Goal: Navigation & Orientation: Find specific page/section

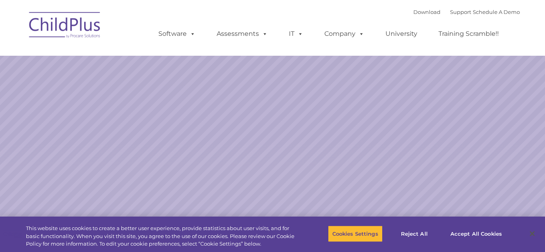
select select "MEDIUM"
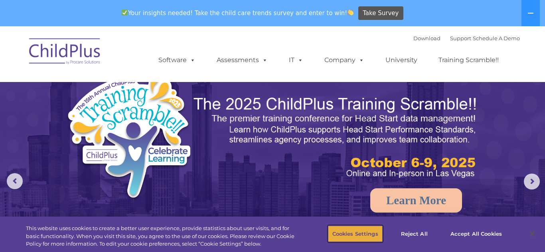
click at [350, 233] on button "Cookies Settings" at bounding box center [355, 234] width 55 height 17
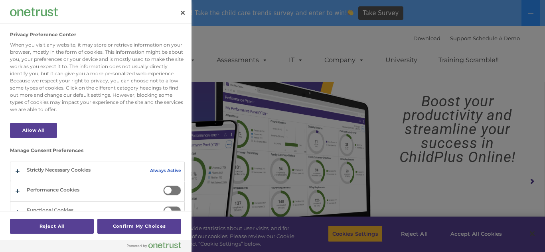
click at [193, 14] on div at bounding box center [272, 126] width 545 height 252
click at [185, 15] on button "Close" at bounding box center [183, 13] width 18 height 18
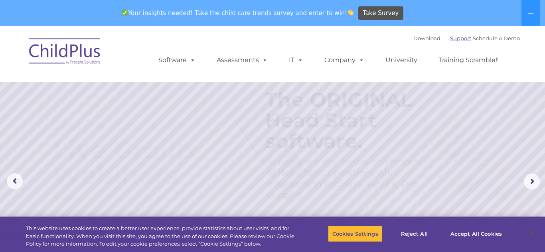
click at [450, 37] on link "Support" at bounding box center [460, 38] width 21 height 6
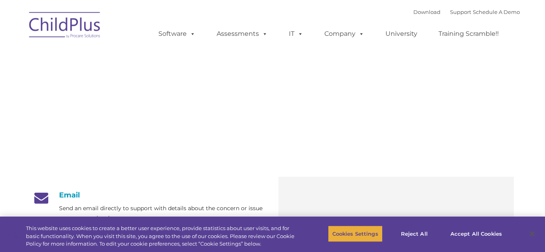
click at [350, 231] on button "Cookies Settings" at bounding box center [355, 234] width 55 height 17
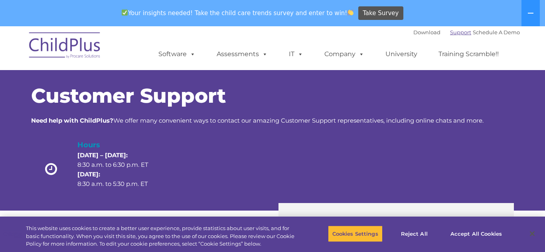
click at [453, 33] on link "Support" at bounding box center [460, 32] width 21 height 6
click at [497, 240] on button "Accept All Cookies" at bounding box center [476, 234] width 60 height 17
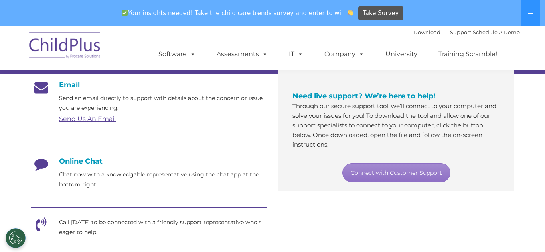
scroll to position [139, 0]
